Goal: Task Accomplishment & Management: Manage account settings

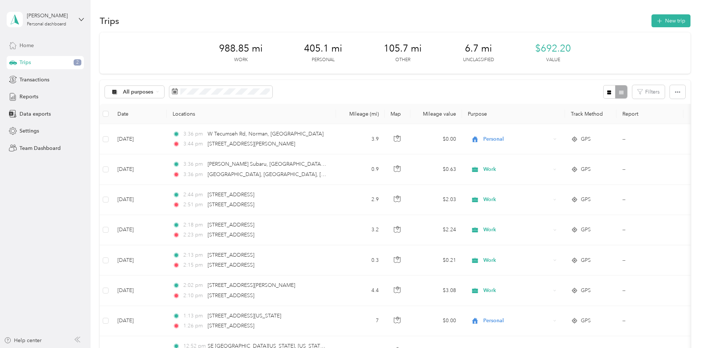
click at [29, 43] on span "Home" at bounding box center [27, 46] width 14 height 8
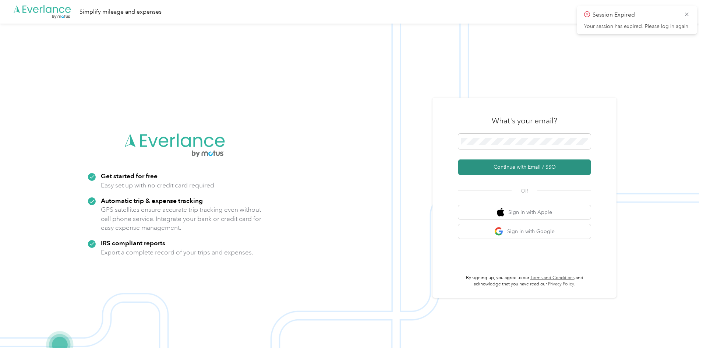
click at [514, 170] on button "Continue with Email / SSO" at bounding box center [524, 166] width 132 height 15
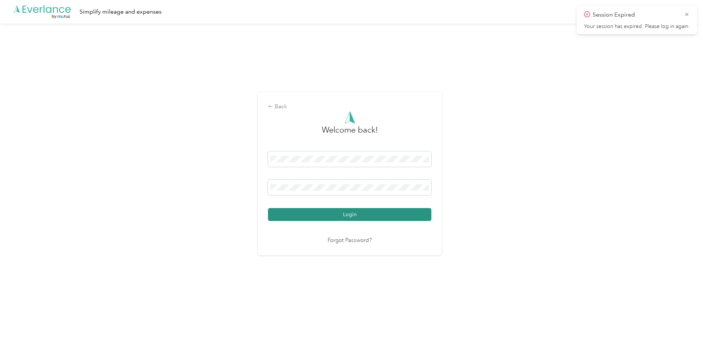
click at [387, 216] on button "Login" at bounding box center [349, 214] width 163 height 13
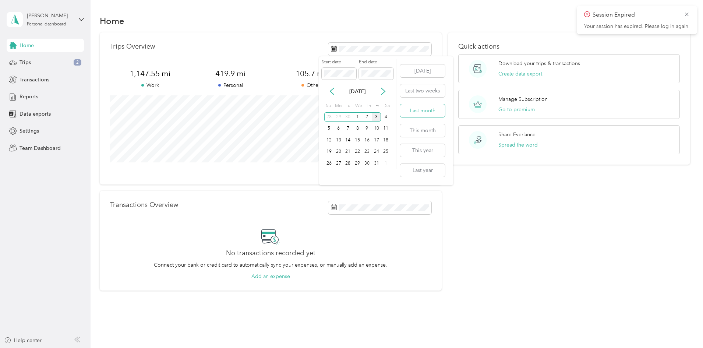
click at [413, 113] on button "Last month" at bounding box center [422, 110] width 45 height 13
click at [29, 63] on span "Trips" at bounding box center [25, 63] width 11 height 8
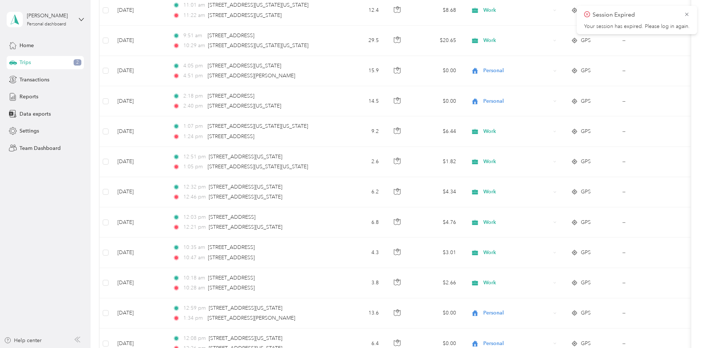
scroll to position [626, 0]
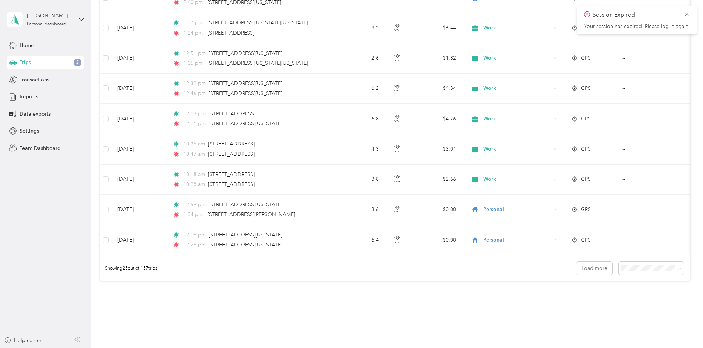
click at [585, 312] on span "100 per load" at bounding box center [588, 313] width 30 height 6
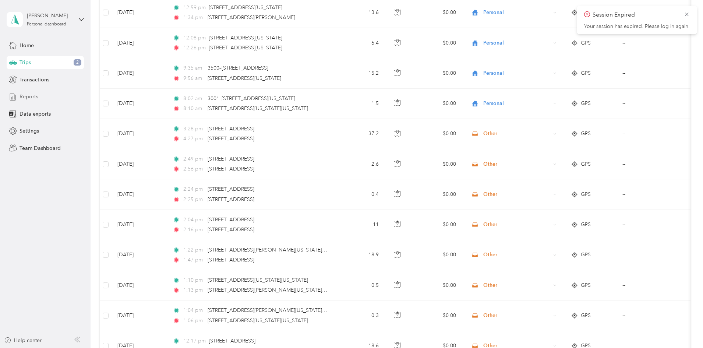
scroll to position [802, 0]
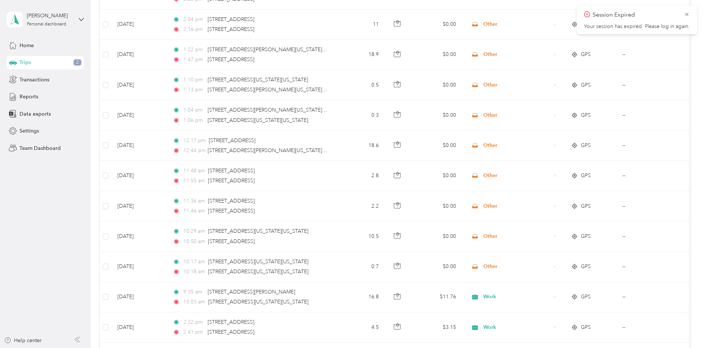
scroll to position [1060, 0]
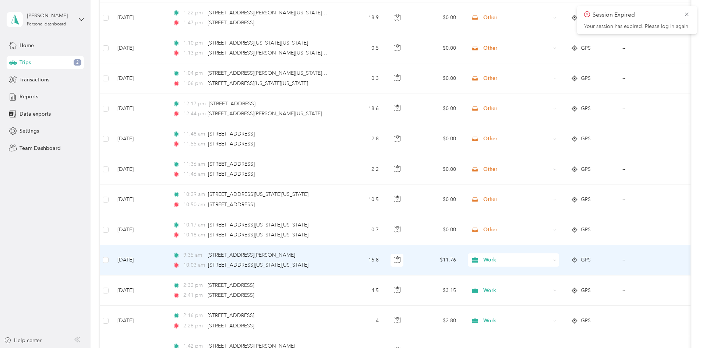
click at [543, 262] on span "Work" at bounding box center [516, 260] width 67 height 8
click at [542, 167] on span "Personal" at bounding box center [569, 168] width 68 height 8
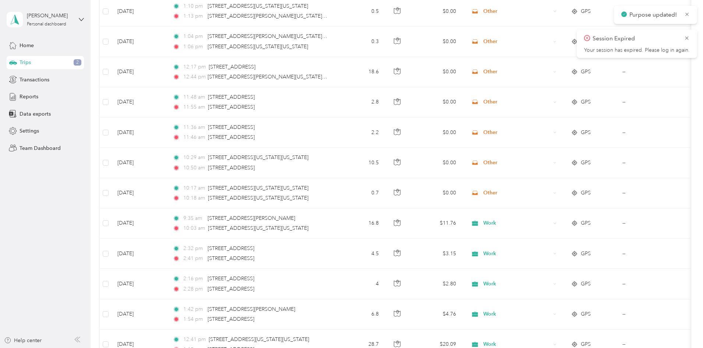
scroll to position [1133, 0]
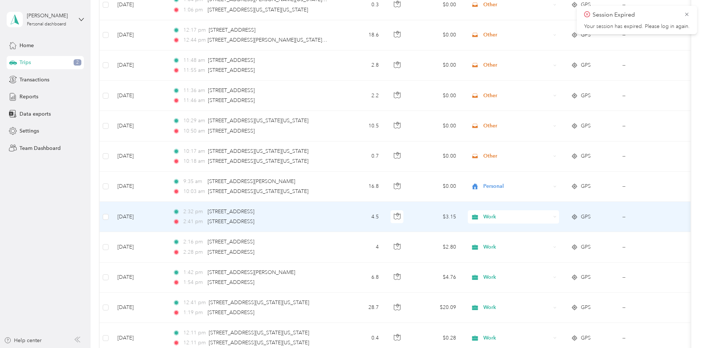
click at [538, 216] on span "Work" at bounding box center [516, 217] width 67 height 8
click at [542, 244] on span "Personal" at bounding box center [569, 243] width 68 height 8
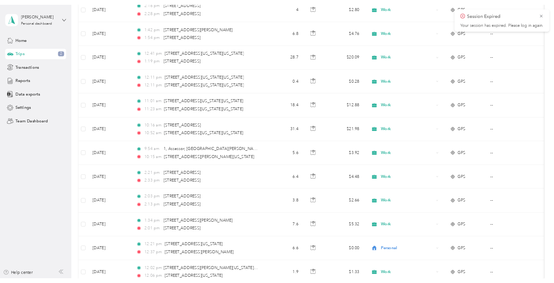
scroll to position [1391, 0]
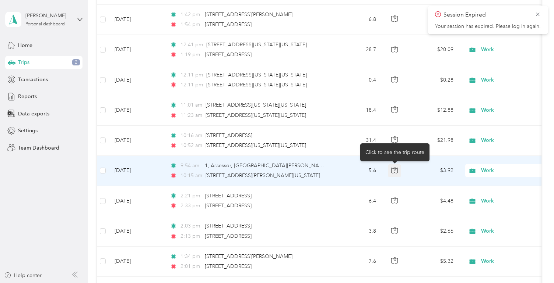
click at [393, 171] on icon "button" at bounding box center [394, 170] width 7 height 7
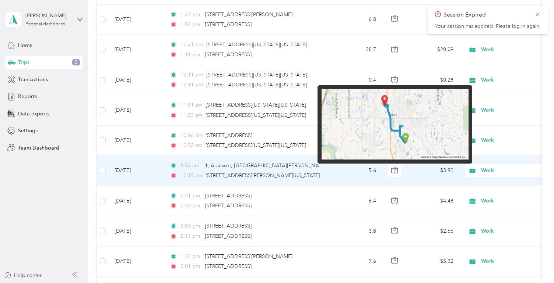
click at [403, 139] on img at bounding box center [394, 124] width 147 height 71
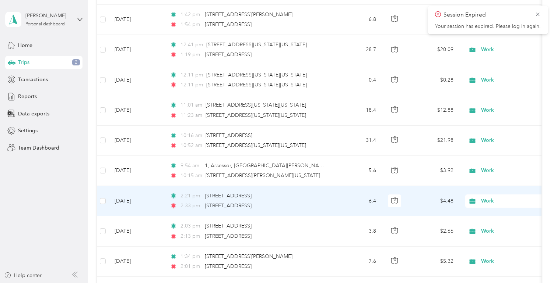
click at [350, 201] on td "6.4" at bounding box center [357, 201] width 49 height 30
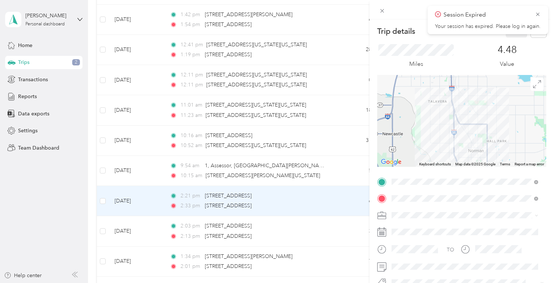
click at [345, 173] on div "Trip details Save This trip cannot be edited because it is either under review,…" at bounding box center [277, 141] width 554 height 283
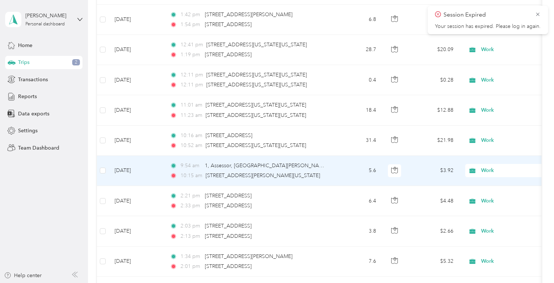
click at [361, 174] on td "5.6" at bounding box center [357, 171] width 49 height 30
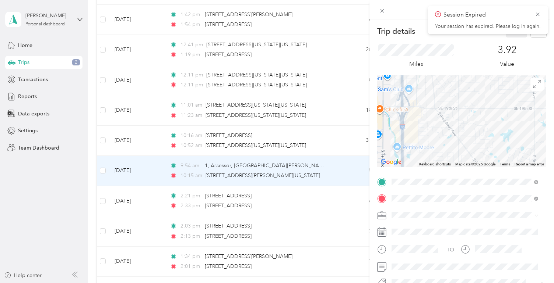
drag, startPoint x: 453, startPoint y: 112, endPoint x: 443, endPoint y: 149, distance: 38.6
click at [443, 149] on div at bounding box center [461, 121] width 169 height 92
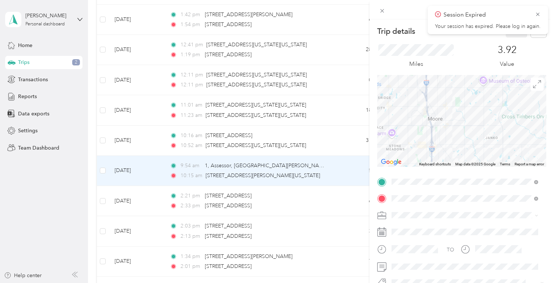
drag, startPoint x: 434, startPoint y: 128, endPoint x: 438, endPoint y: 140, distance: 12.1
click at [438, 140] on div at bounding box center [461, 121] width 169 height 92
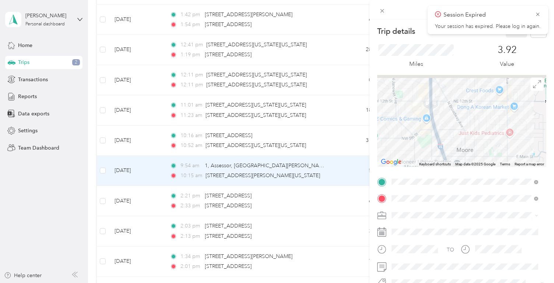
drag, startPoint x: 427, startPoint y: 132, endPoint x: 429, endPoint y: 140, distance: 7.5
click at [429, 140] on div at bounding box center [461, 121] width 169 height 92
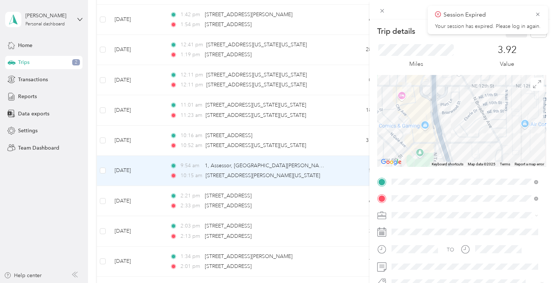
drag, startPoint x: 434, startPoint y: 145, endPoint x: 439, endPoint y: 156, distance: 11.9
click at [439, 156] on div at bounding box center [461, 121] width 169 height 92
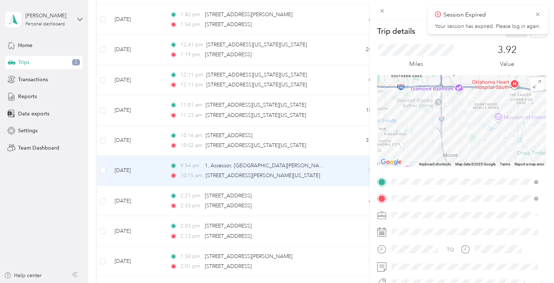
click at [77, 195] on div "Trip details Save This trip cannot be edited because it is either under review,…" at bounding box center [277, 141] width 554 height 283
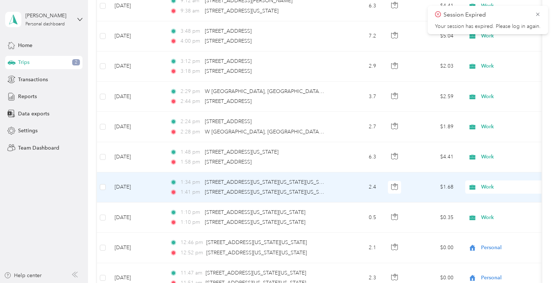
scroll to position [2164, 0]
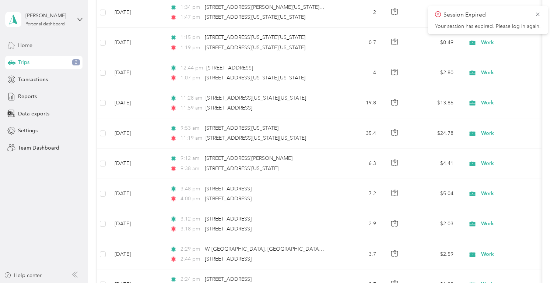
click at [34, 46] on div "Home" at bounding box center [43, 45] width 77 height 13
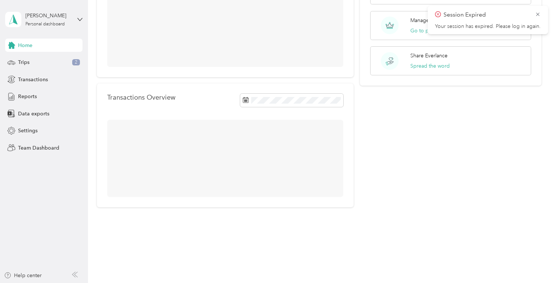
scroll to position [83, 0]
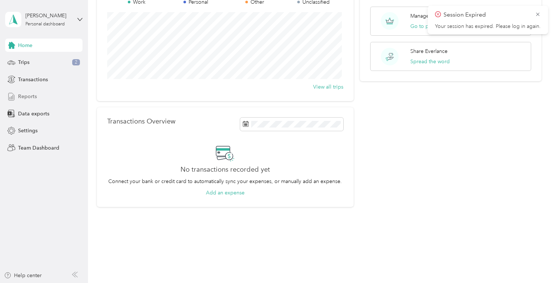
click at [32, 93] on span "Reports" at bounding box center [27, 97] width 19 height 8
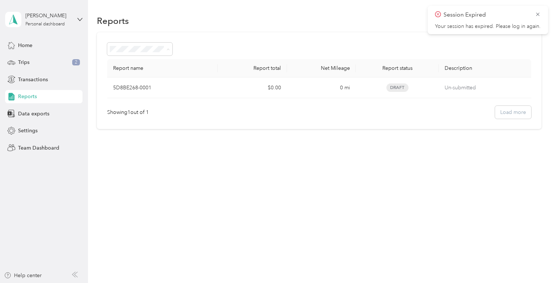
click at [232, 30] on section "Reports New Report Report name Report total Net Mileage Report status Descripti…" at bounding box center [319, 71] width 444 height 116
click at [26, 62] on span "Trips" at bounding box center [23, 63] width 11 height 8
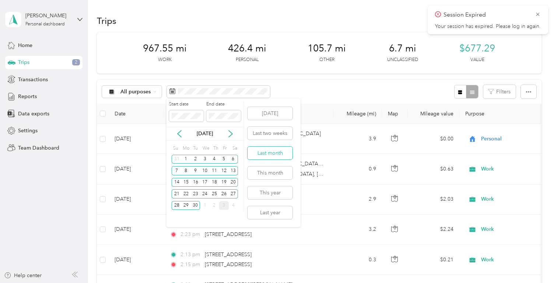
click at [275, 152] on button "Last month" at bounding box center [269, 153] width 45 height 13
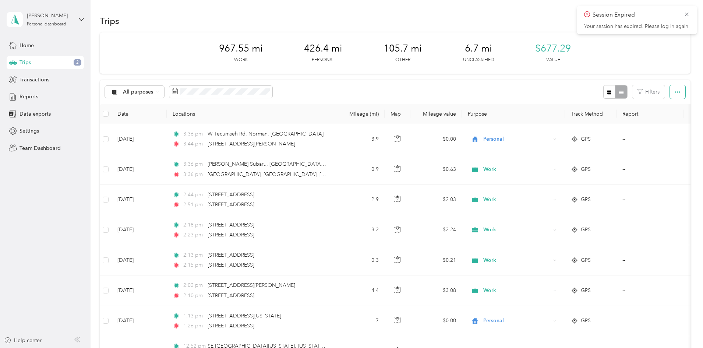
click at [670, 93] on button "button" at bounding box center [677, 92] width 15 height 14
click at [165, 95] on div "All purposes" at bounding box center [135, 92] width 60 height 13
click at [180, 127] on span "Work" at bounding box center [190, 131] width 36 height 8
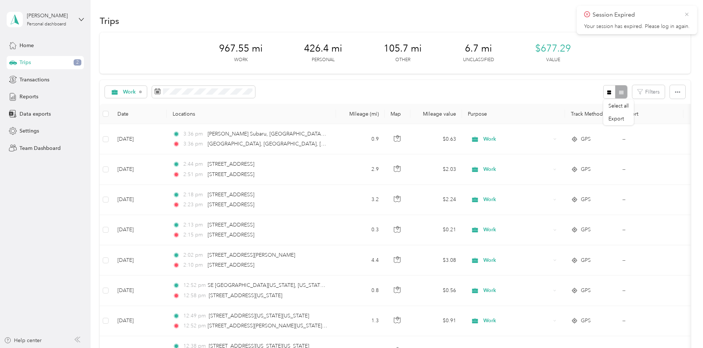
click at [686, 14] on icon at bounding box center [687, 14] width 6 height 7
click at [675, 93] on icon "button" at bounding box center [677, 91] width 5 height 5
click at [670, 94] on button "button" at bounding box center [677, 92] width 15 height 14
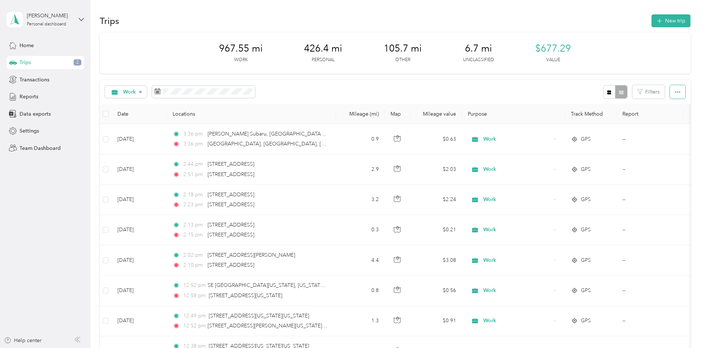
click at [675, 91] on icon "button" at bounding box center [677, 91] width 5 height 5
click at [618, 116] on span "Export" at bounding box center [615, 119] width 15 height 6
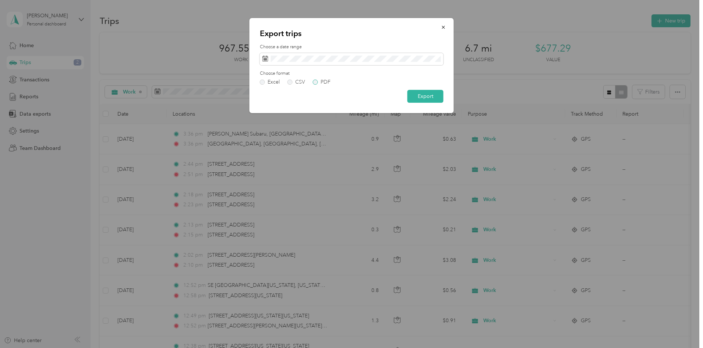
click at [317, 83] on label "PDF" at bounding box center [322, 81] width 18 height 5
click at [423, 97] on button "Export" at bounding box center [425, 96] width 36 height 13
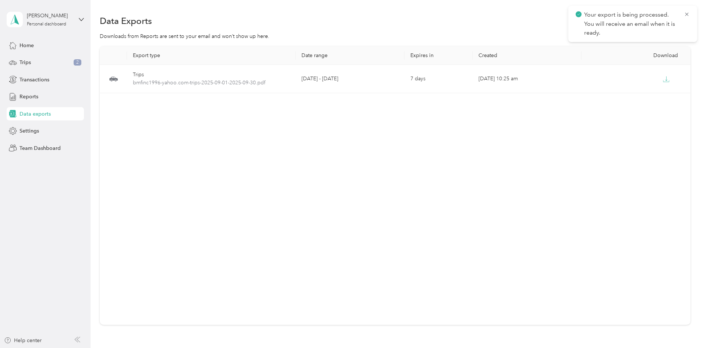
click at [613, 32] on p "Your export is being processed. You will receive an email when it is ready." at bounding box center [631, 23] width 94 height 27
click at [28, 46] on span "Home" at bounding box center [27, 46] width 14 height 8
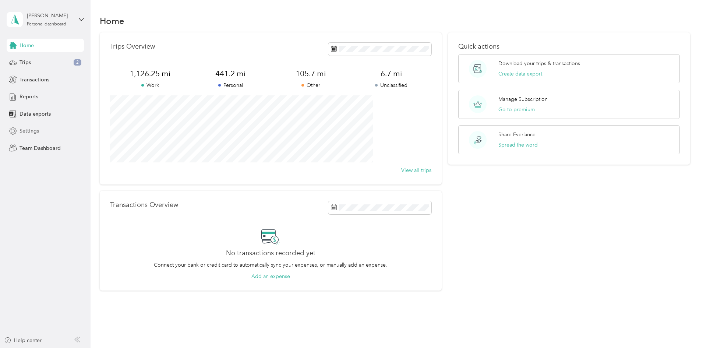
click at [32, 127] on span "Settings" at bounding box center [30, 131] width 20 height 8
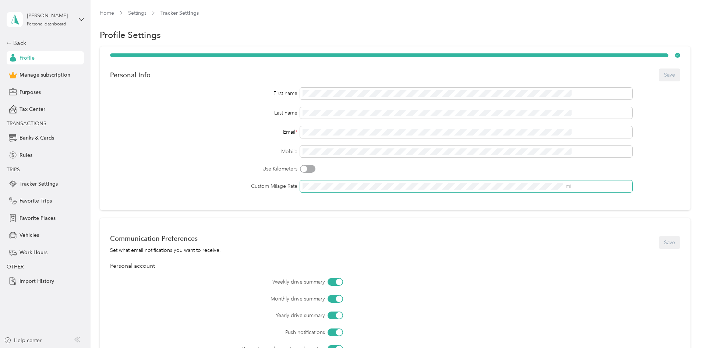
click at [404, 182] on span "mi" at bounding box center [466, 186] width 332 height 12
click at [311, 180] on div "First name Last name Email * Mobile Use Kilometers Custom Milage Rate mi" at bounding box center [395, 140] width 570 height 105
click at [659, 73] on button "Save" at bounding box center [669, 74] width 21 height 13
click at [21, 43] on div "Back" at bounding box center [44, 43] width 74 height 9
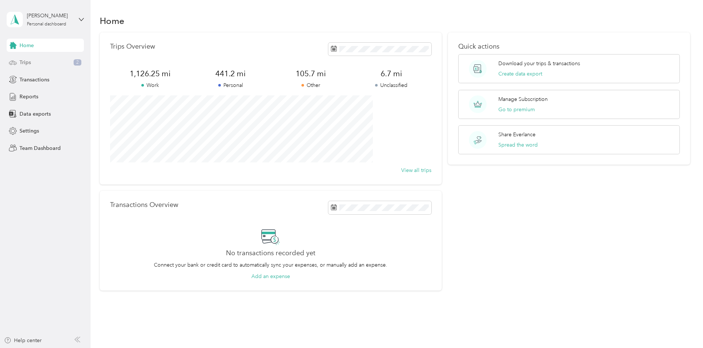
click at [29, 61] on span "Trips" at bounding box center [25, 63] width 11 height 8
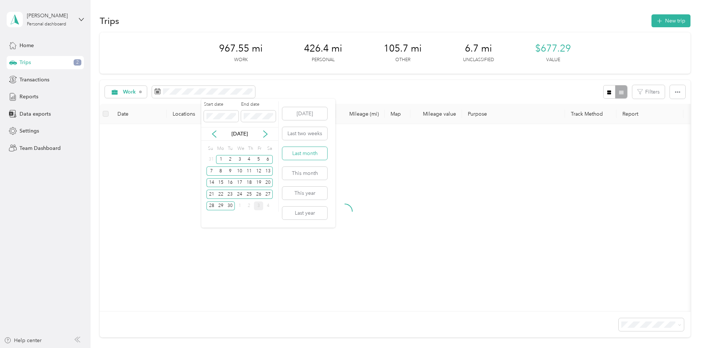
click at [301, 155] on button "Last month" at bounding box center [304, 153] width 45 height 13
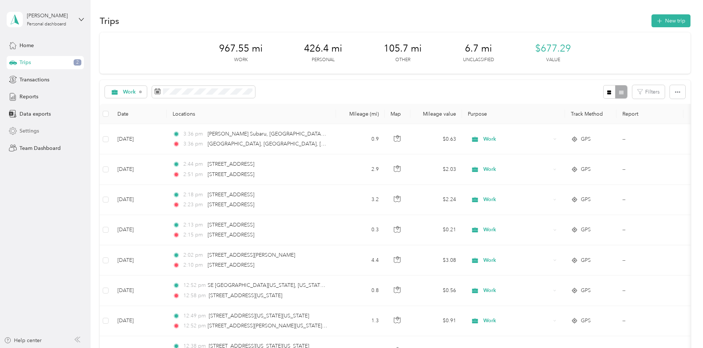
click at [31, 130] on span "Settings" at bounding box center [30, 131] width 20 height 8
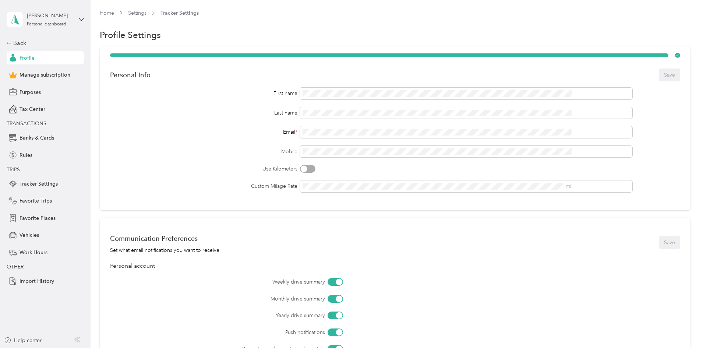
click at [184, 154] on label "Mobile" at bounding box center [203, 152] width 187 height 8
click at [300, 36] on div "Profile Settings" at bounding box center [395, 34] width 591 height 15
click at [27, 58] on span "Profile" at bounding box center [27, 58] width 15 height 8
click at [19, 41] on div "Back" at bounding box center [44, 43] width 74 height 9
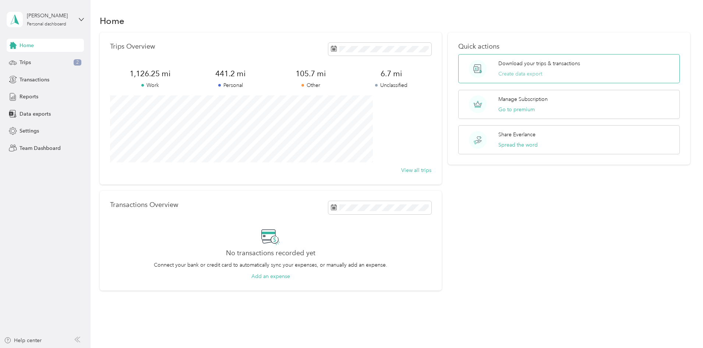
click at [520, 74] on button "Create data export" at bounding box center [520, 74] width 44 height 8
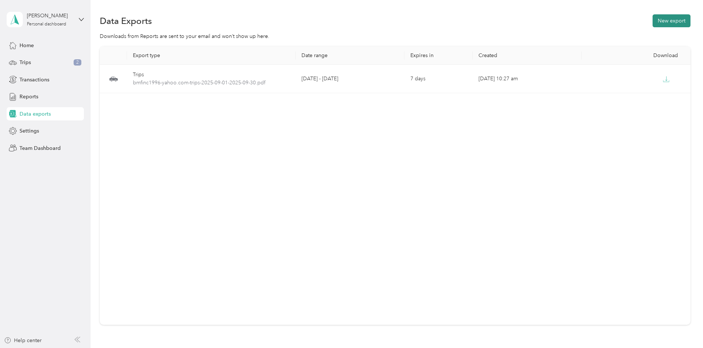
click at [653, 21] on button "New export" at bounding box center [672, 20] width 38 height 13
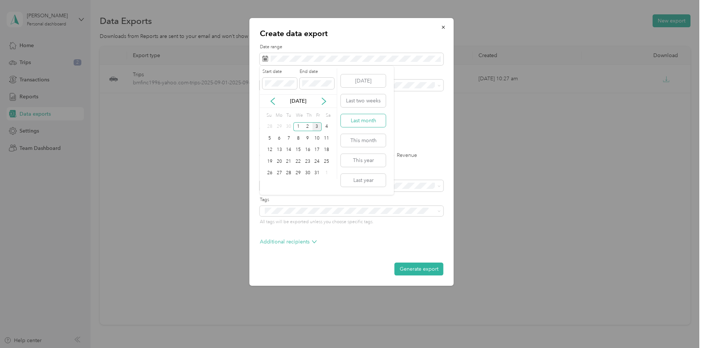
click at [368, 121] on button "Last month" at bounding box center [363, 120] width 45 height 13
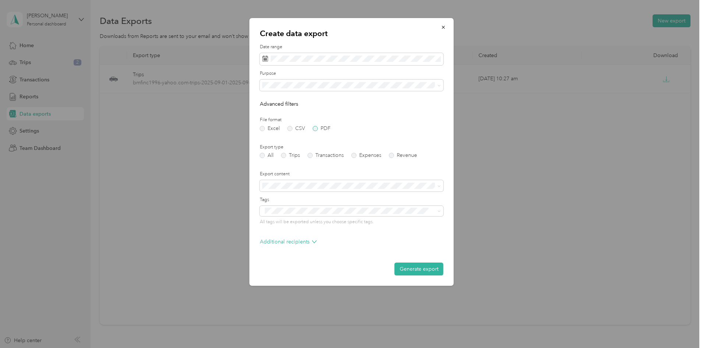
click at [316, 129] on label "PDF" at bounding box center [322, 128] width 18 height 5
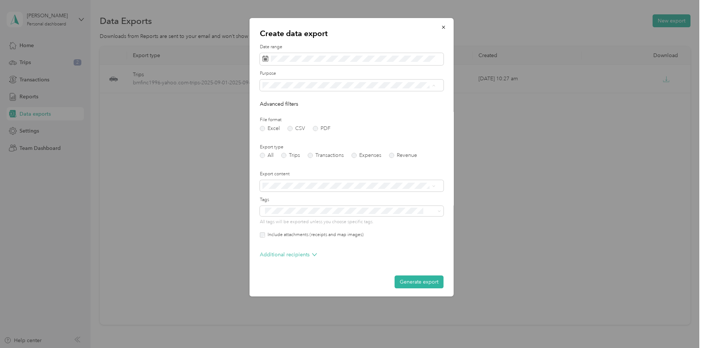
click at [300, 109] on div "Work" at bounding box center [349, 111] width 168 height 8
click at [413, 280] on button "Generate export" at bounding box center [419, 281] width 49 height 13
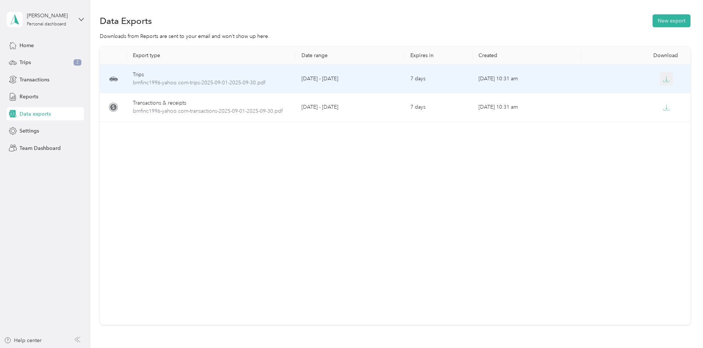
click at [663, 77] on icon "button" at bounding box center [666, 79] width 7 height 7
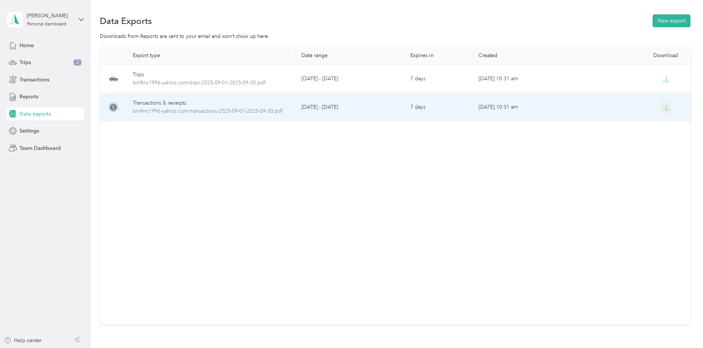
click at [663, 107] on icon "button" at bounding box center [666, 107] width 7 height 7
click at [241, 112] on span "bmfinc1996-yahoo.com-transactions-2025-09-01-2025-09-30.pdf" at bounding box center [211, 111] width 157 height 8
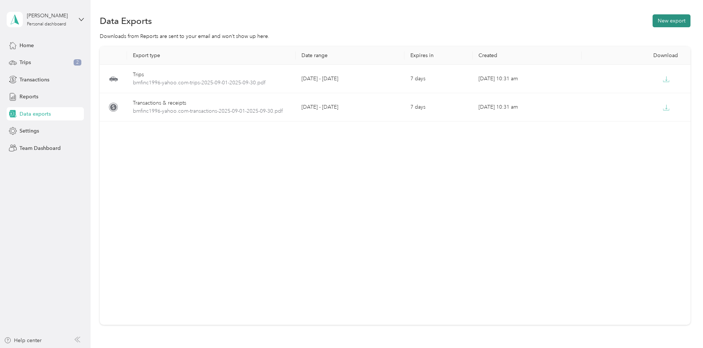
click at [653, 19] on button "New export" at bounding box center [672, 20] width 38 height 13
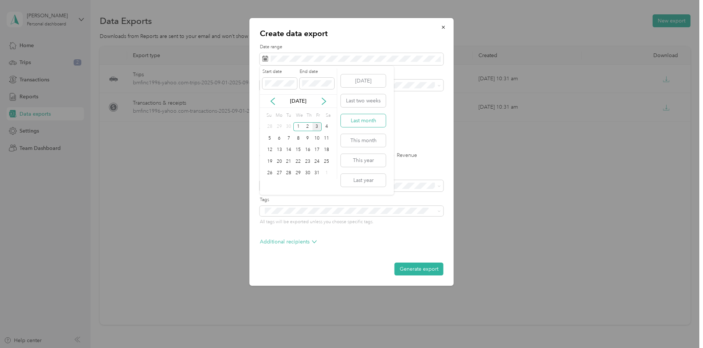
click at [371, 119] on button "Last month" at bounding box center [363, 120] width 45 height 13
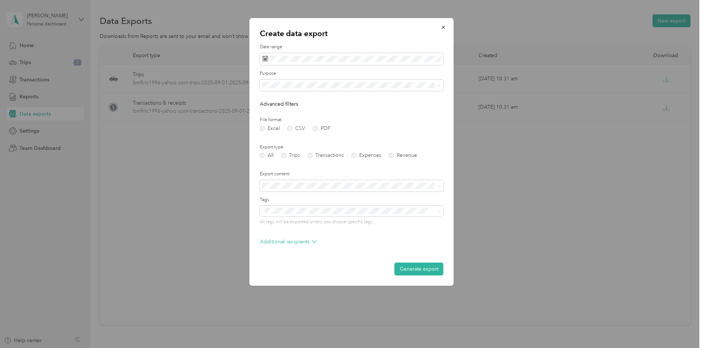
click at [275, 109] on span "Work" at bounding box center [271, 110] width 13 height 6
click at [317, 128] on label "PDF" at bounding box center [322, 128] width 18 height 5
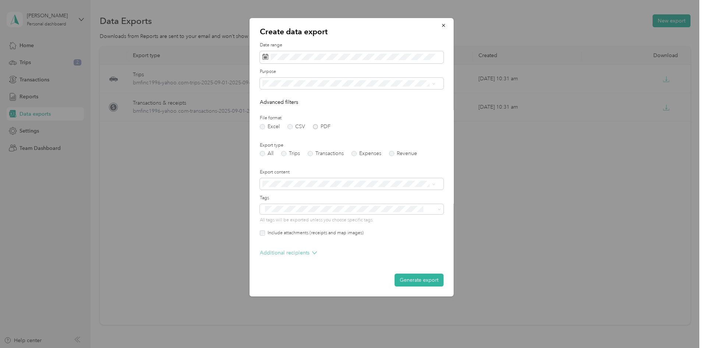
scroll to position [2, 0]
click at [407, 280] on button "Generate export" at bounding box center [419, 279] width 49 height 13
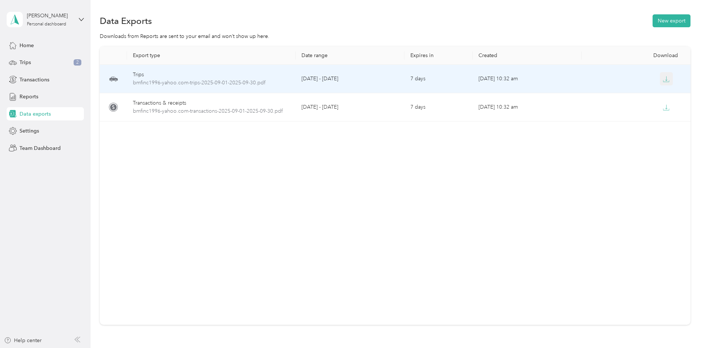
click at [663, 78] on icon "button" at bounding box center [666, 79] width 7 height 7
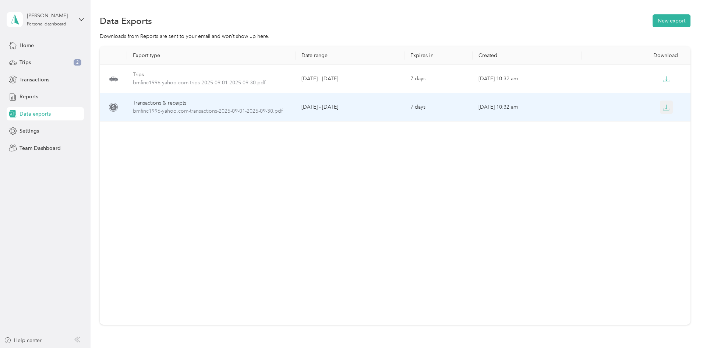
click at [663, 107] on icon "button" at bounding box center [666, 107] width 7 height 7
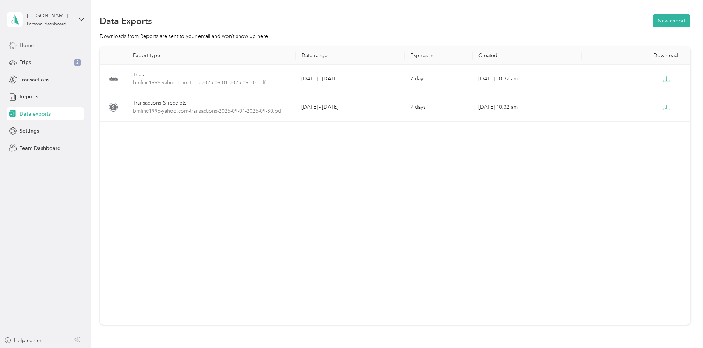
click at [24, 45] on span "Home" at bounding box center [27, 46] width 14 height 8
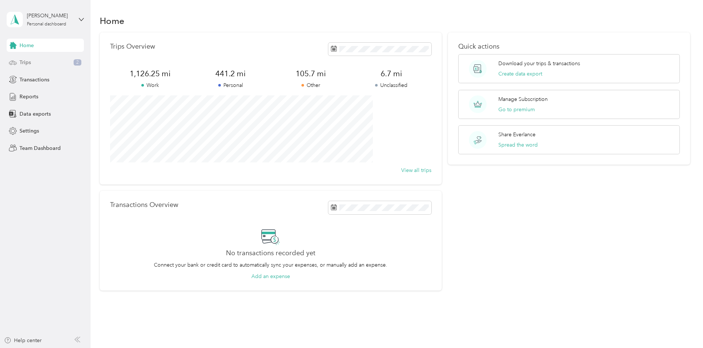
click at [22, 61] on span "Trips" at bounding box center [25, 63] width 11 height 8
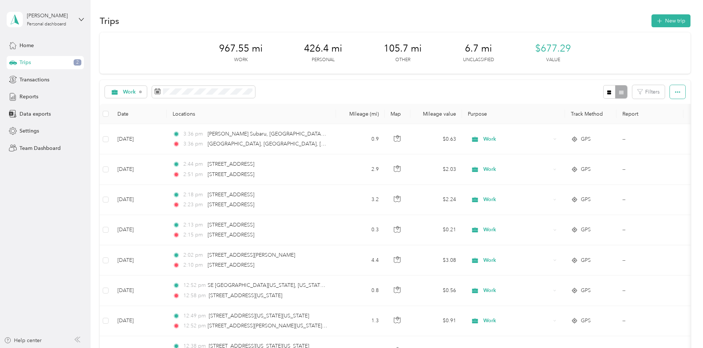
click at [675, 91] on icon "button" at bounding box center [677, 91] width 5 height 5
click at [34, 131] on span "Settings" at bounding box center [30, 131] width 20 height 8
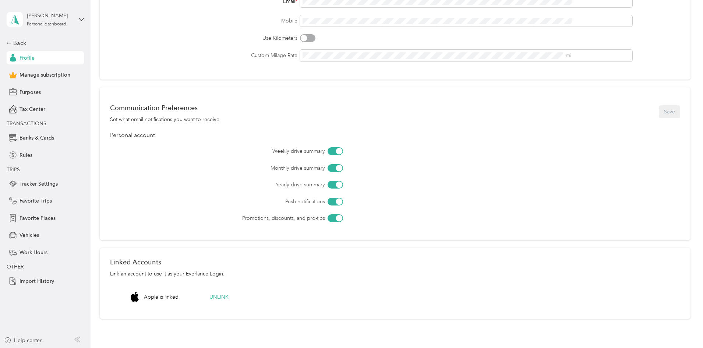
scroll to position [37, 0]
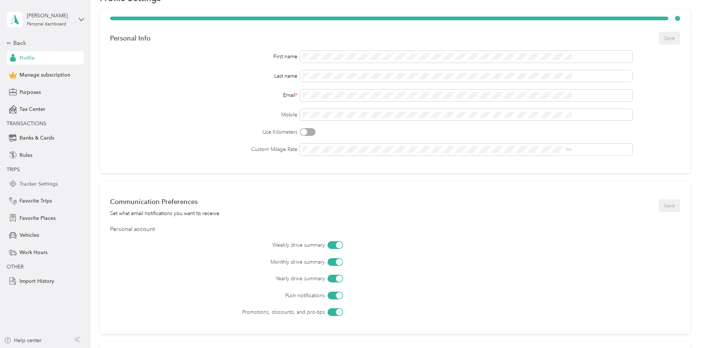
click at [33, 186] on span "Tracker Settings" at bounding box center [39, 184] width 38 height 8
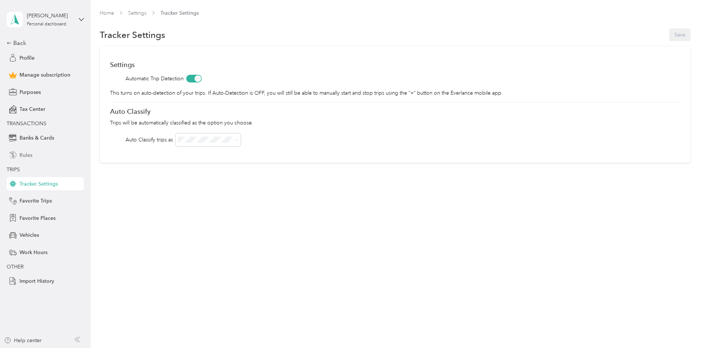
click at [25, 156] on span "Rules" at bounding box center [26, 155] width 13 height 8
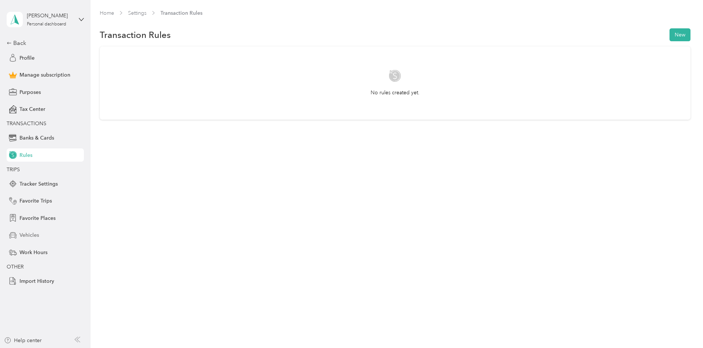
click at [32, 236] on span "Vehicles" at bounding box center [30, 235] width 20 height 8
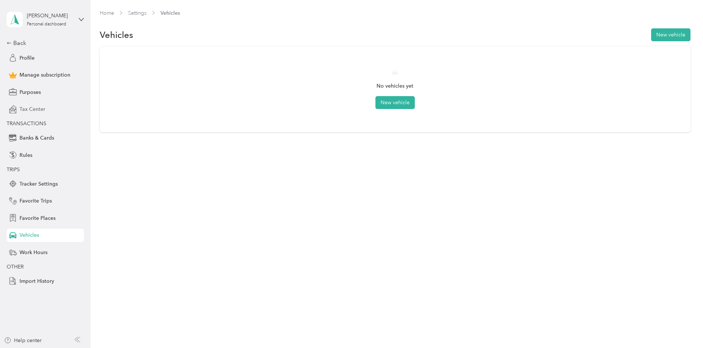
click at [31, 110] on span "Tax Center" at bounding box center [33, 109] width 26 height 8
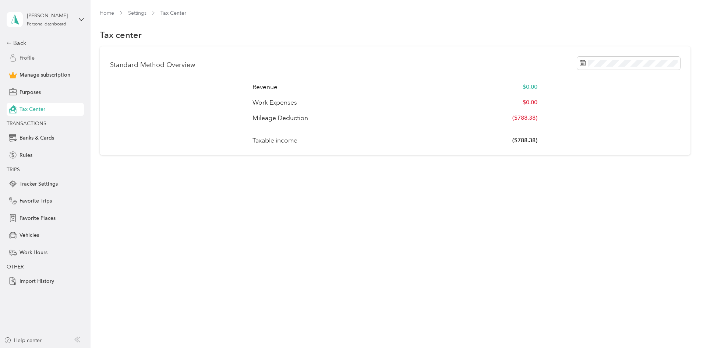
click at [28, 57] on span "Profile" at bounding box center [27, 58] width 15 height 8
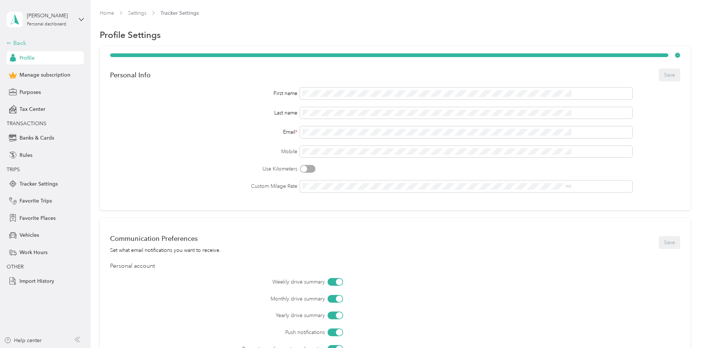
click at [18, 43] on div "Back" at bounding box center [44, 43] width 74 height 9
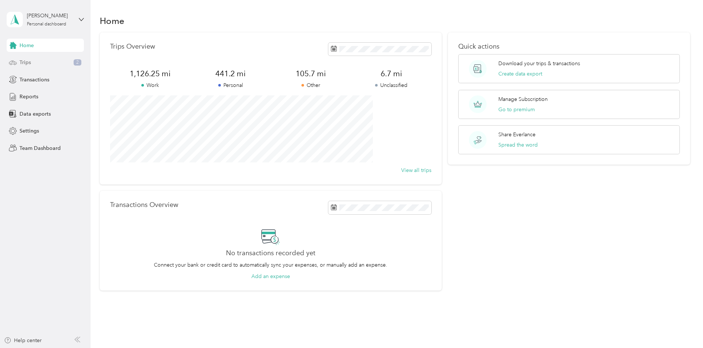
click at [24, 61] on span "Trips" at bounding box center [25, 63] width 11 height 8
